Goal: Check status: Check status

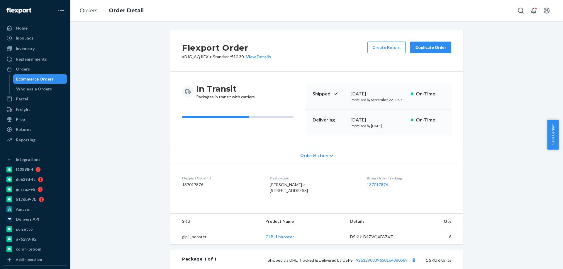
scroll to position [117, 0]
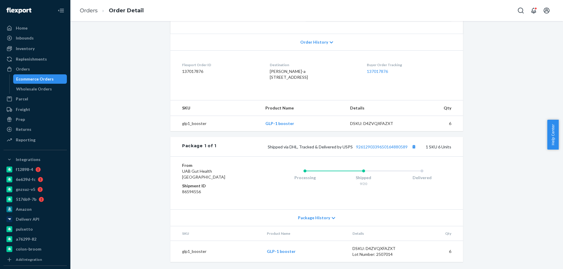
click at [39, 76] on div "Ecommerce Orders" at bounding box center [40, 79] width 53 height 8
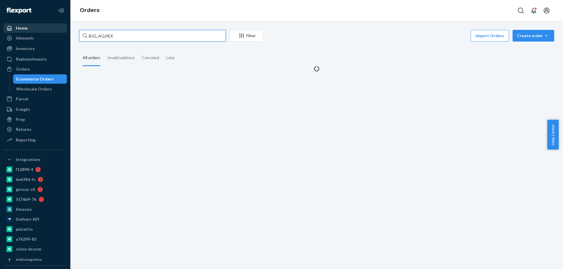
drag, startPoint x: 125, startPoint y: 35, endPoint x: 20, endPoint y: 32, distance: 105.0
click at [32, 34] on div "Home Inbounds Shipping Plans Problems Inventory Products Branded Packaging Repl…" at bounding box center [281, 134] width 563 height 269
paste input "4182984"
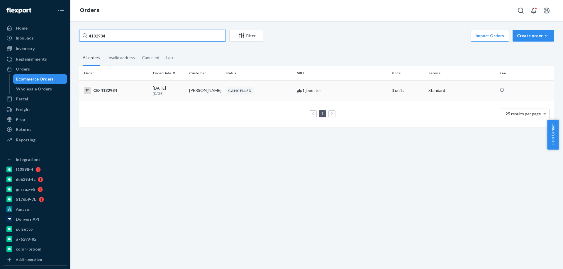
type input "4182984"
click at [183, 96] on p "[DATE]" at bounding box center [169, 93] width 32 height 5
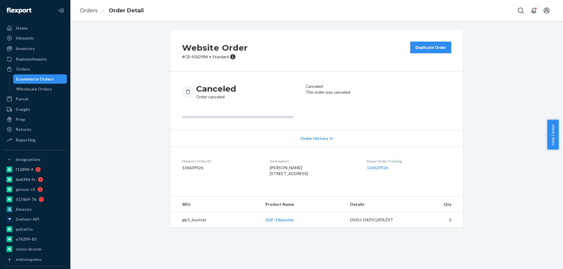
click at [45, 79] on div "Ecommerce Orders" at bounding box center [35, 79] width 38 height 6
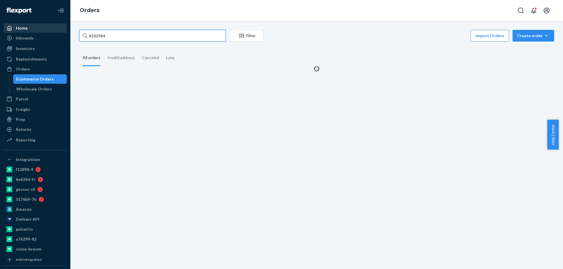
drag, startPoint x: 62, startPoint y: 33, endPoint x: 28, endPoint y: 26, distance: 34.7
click at [32, 28] on div "Home Inbounds Shipping Plans Problems Inventory Products Branded Packaging Repl…" at bounding box center [281, 134] width 563 height 269
paste input "755"
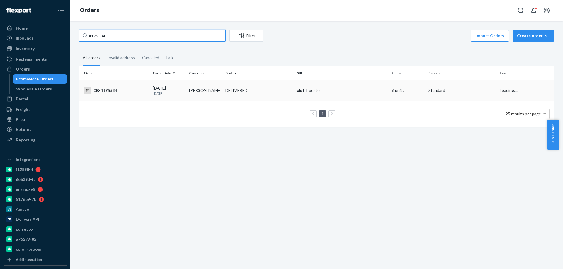
type input "4175584"
click at [182, 89] on div "[DATE] [DATE]" at bounding box center [169, 90] width 32 height 11
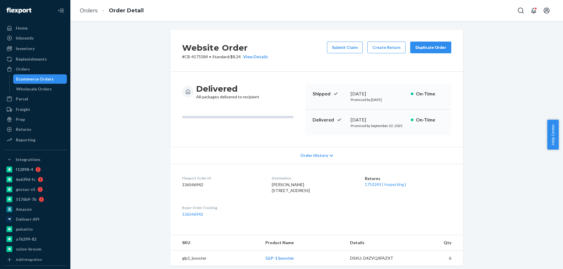
click at [41, 76] on div "Ecommerce Orders" at bounding box center [35, 79] width 38 height 6
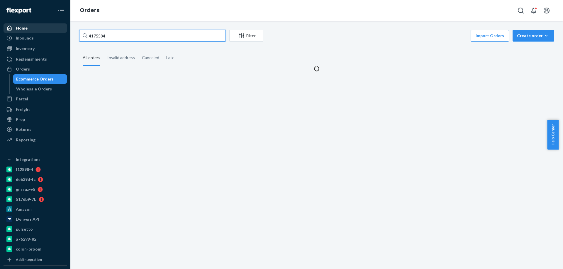
paste input "3931026"
drag, startPoint x: 124, startPoint y: 36, endPoint x: 11, endPoint y: 23, distance: 114.1
click at [0, 24] on div "Home Inbounds Shipping Plans Problems Inventory Products Branded Packaging Repl…" at bounding box center [281, 134] width 563 height 269
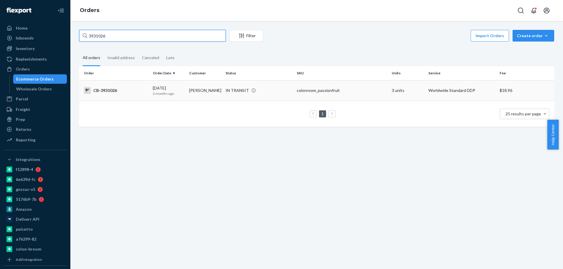
type input "3931026"
click at [214, 92] on td "[PERSON_NAME]" at bounding box center [205, 90] width 36 height 21
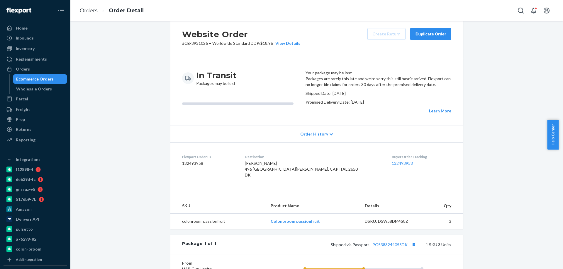
scroll to position [59, 0]
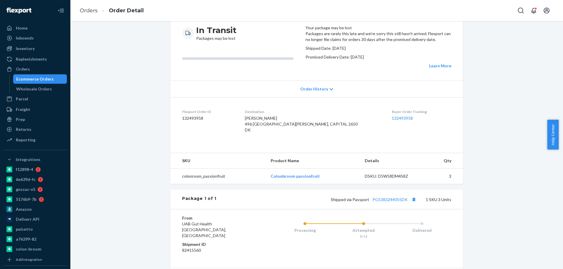
click at [385, 203] on div "Shipped via Passport PG5383244055DK 1 SKU 3 Units" at bounding box center [333, 200] width 235 height 8
click at [381, 202] on link "PG5383244055DK" at bounding box center [389, 199] width 35 height 5
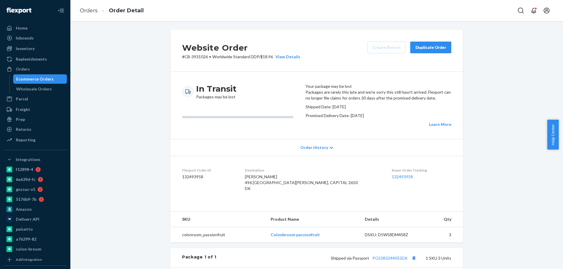
click at [48, 78] on div "Ecommerce Orders" at bounding box center [35, 79] width 38 height 6
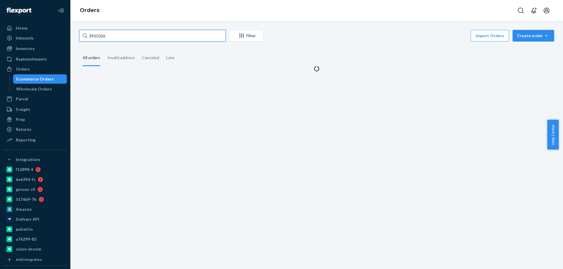
drag, startPoint x: 107, startPoint y: 35, endPoint x: 33, endPoint y: 33, distance: 73.6
click at [45, 35] on div "Home Inbounds Shipping Plans Problems Inventory Products Branded Packaging Repl…" at bounding box center [281, 134] width 563 height 269
paste input "4194665"
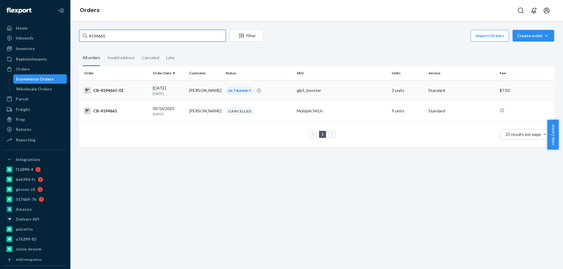
type input "4194665"
click at [194, 93] on td "[PERSON_NAME]" at bounding box center [205, 90] width 36 height 21
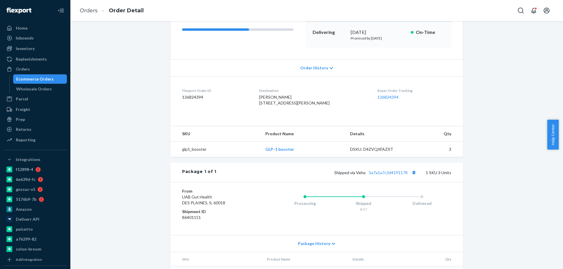
scroll to position [88, 0]
click at [381, 175] on link "5a7a1a7c3d4191178" at bounding box center [388, 172] width 39 height 5
click at [35, 78] on div "Ecommerce Orders" at bounding box center [35, 79] width 38 height 6
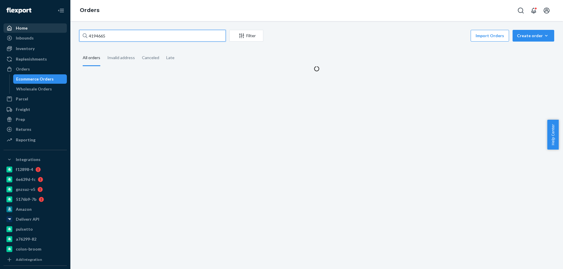
drag, startPoint x: 116, startPoint y: 34, endPoint x: 26, endPoint y: 27, distance: 89.9
click at [42, 30] on div "Home Inbounds Shipping Plans Problems Inventory Products Branded Packaging Repl…" at bounding box center [281, 134] width 563 height 269
paste input "20839"
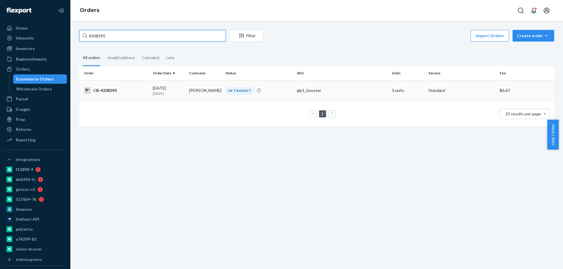
type input "4208395"
click at [193, 87] on td "[PERSON_NAME]" at bounding box center [205, 90] width 36 height 21
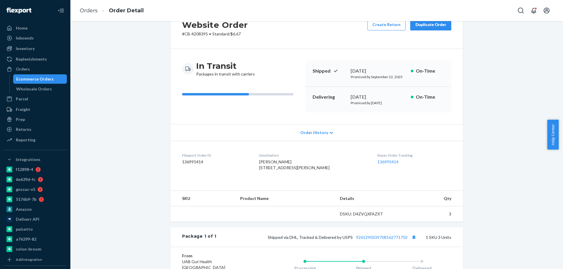
scroll to position [59, 0]
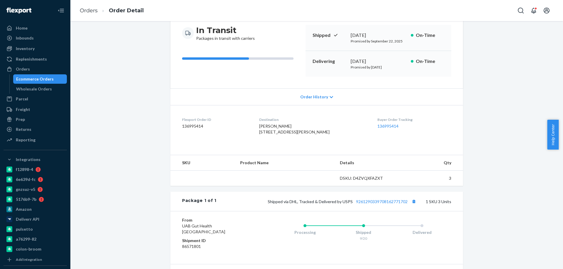
click at [373, 205] on div "Shipped via DHL, Tracked & Delivered by USPS 9261290339708162771702 1 SKU 3 Uni…" at bounding box center [333, 202] width 235 height 8
click at [372, 204] on link "9261290339708162771702" at bounding box center [382, 201] width 52 height 5
click at [50, 78] on div "Ecommerce Orders" at bounding box center [35, 79] width 38 height 6
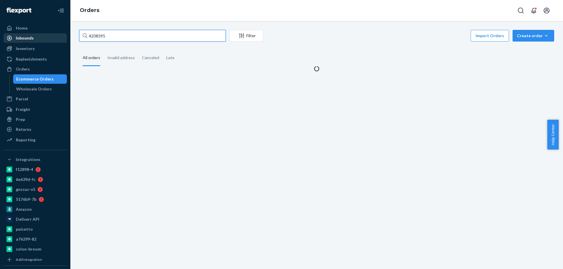
drag, startPoint x: 122, startPoint y: 37, endPoint x: 36, endPoint y: 37, distance: 85.9
click at [44, 38] on div "Home Inbounds Shipping Plans Problems Inventory Products Branded Packaging Repl…" at bounding box center [281, 134] width 563 height 269
paste input "11347"
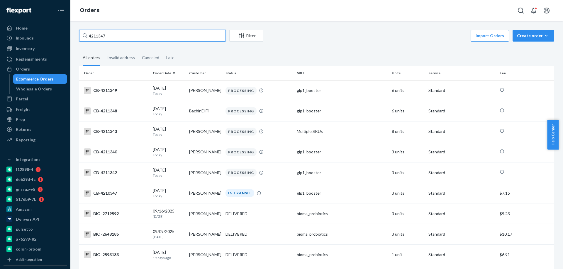
drag, startPoint x: 57, startPoint y: 35, endPoint x: 37, endPoint y: 33, distance: 19.7
click at [42, 33] on div "Home Inbounds Shipping Plans Problems Inventory Products Branded Packaging Repl…" at bounding box center [281, 134] width 563 height 269
paste input "50"
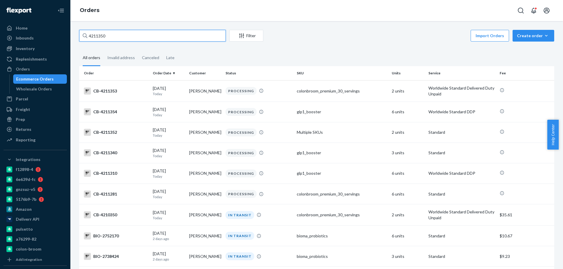
type input "4211350"
